Goal: Navigation & Orientation: Find specific page/section

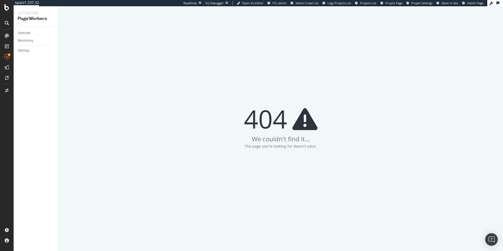
click at [26, 30] on div "Overview" at bounding box center [38, 33] width 40 height 8
click at [25, 32] on div "Overview" at bounding box center [24, 32] width 13 height 5
